Goal: Navigation & Orientation: Find specific page/section

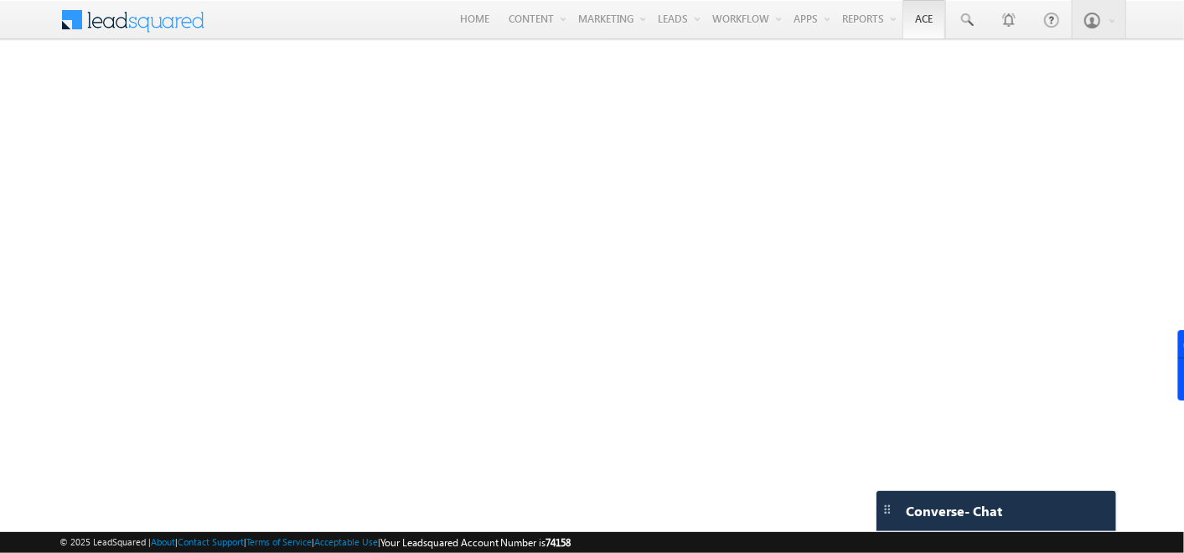
click at [931, 13] on link "Ace" at bounding box center [923, 19] width 43 height 39
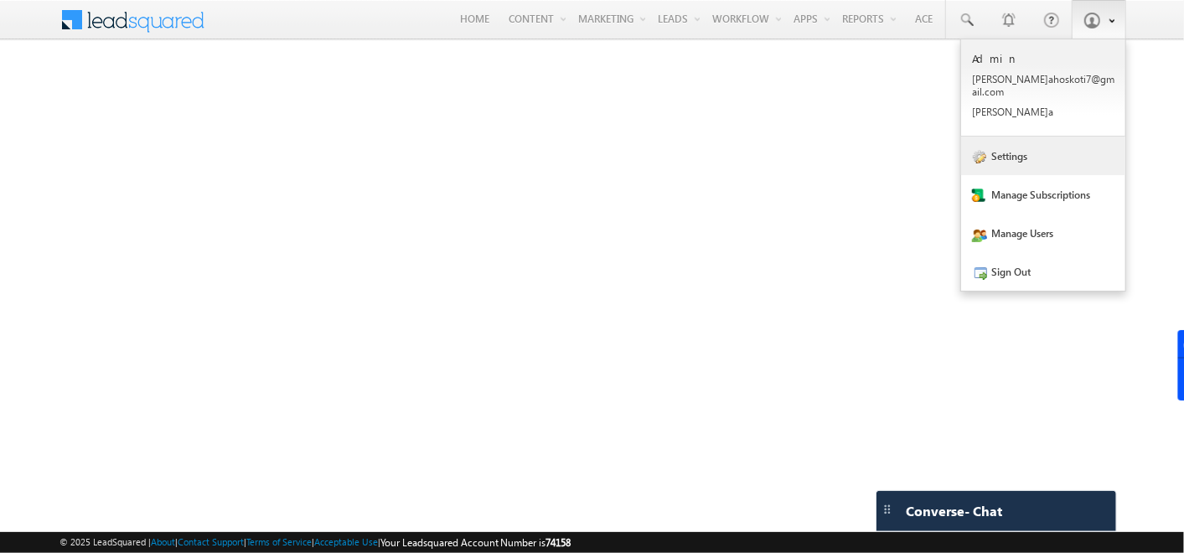
click at [1016, 158] on link "Settings" at bounding box center [1043, 156] width 164 height 39
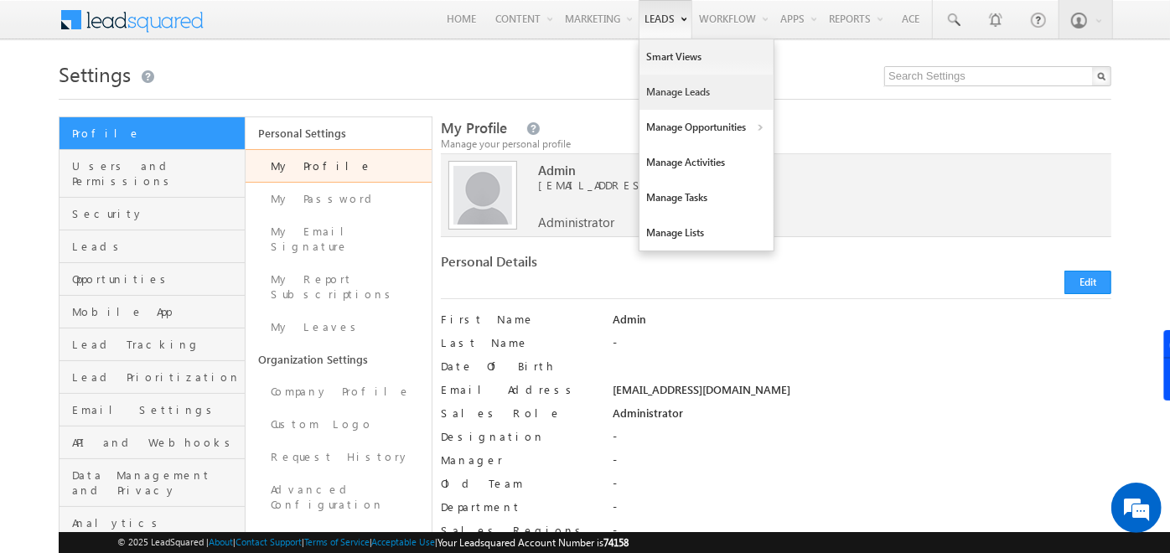
click at [654, 98] on link "Manage Leads" at bounding box center [706, 92] width 134 height 35
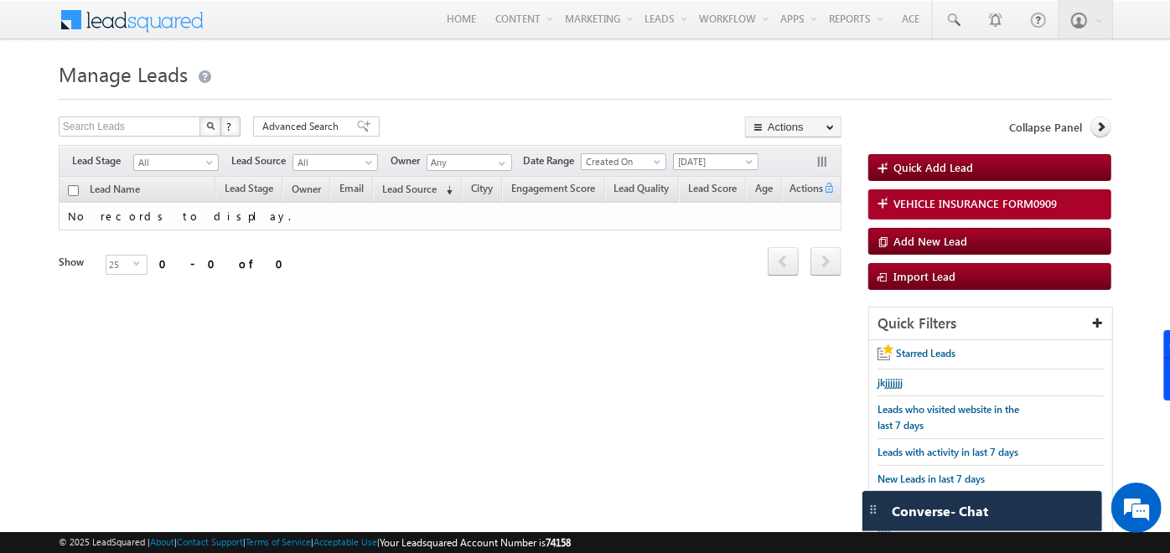
click at [691, 167] on span "[DATE]" at bounding box center [714, 161] width 80 height 15
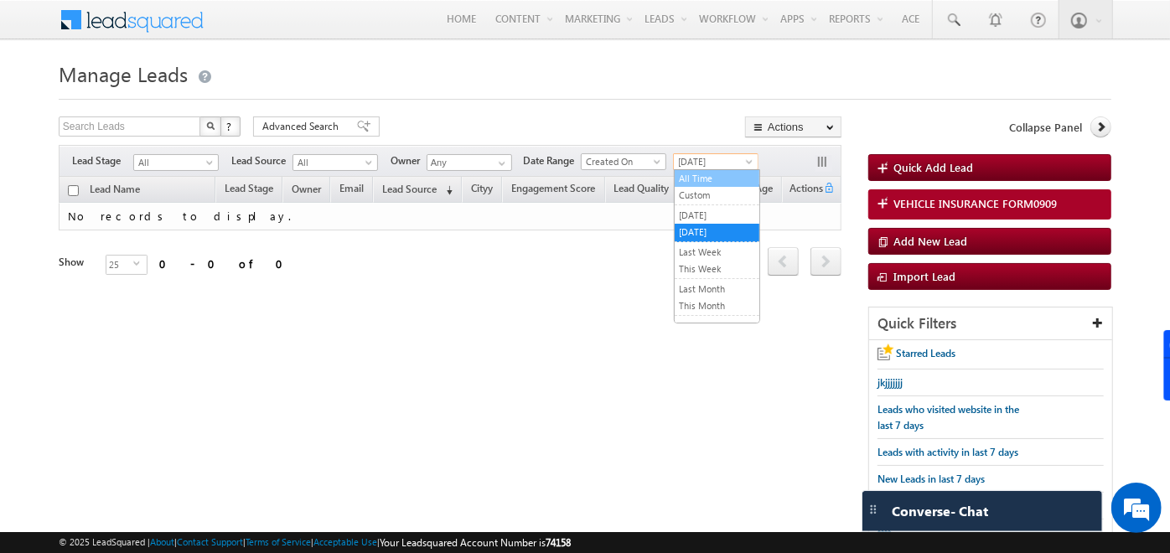
click at [694, 176] on link "All Time" at bounding box center [717, 178] width 85 height 15
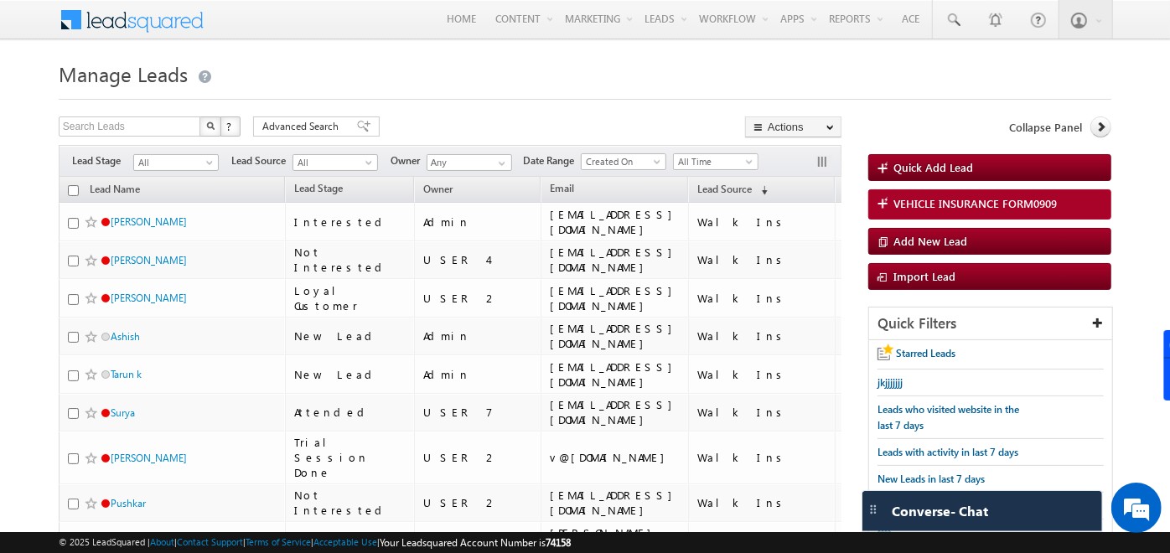
click at [675, 93] on div at bounding box center [585, 94] width 1052 height 11
click at [127, 24] on span at bounding box center [143, 17] width 122 height 29
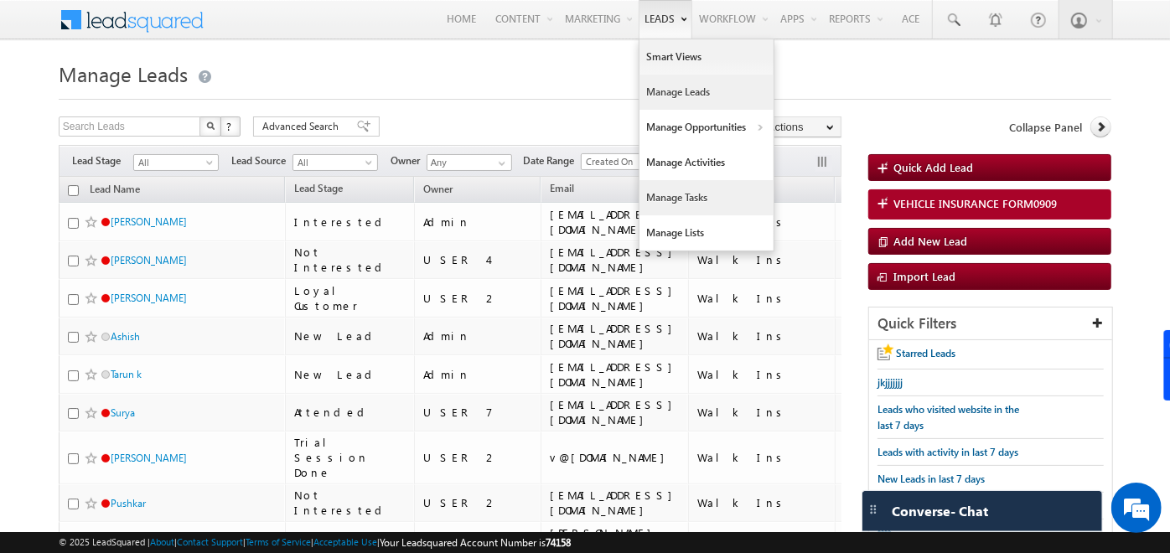
click at [667, 203] on link "Manage Tasks" at bounding box center [706, 197] width 134 height 35
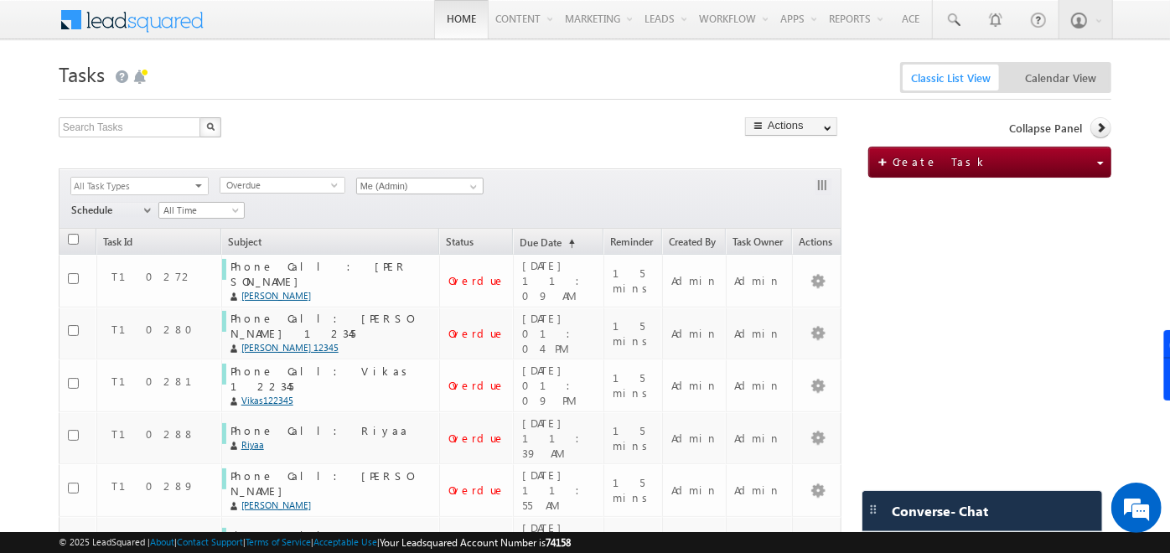
click at [434, 24] on link "Home" at bounding box center [461, 19] width 54 height 39
